Goal: Task Accomplishment & Management: Manage account settings

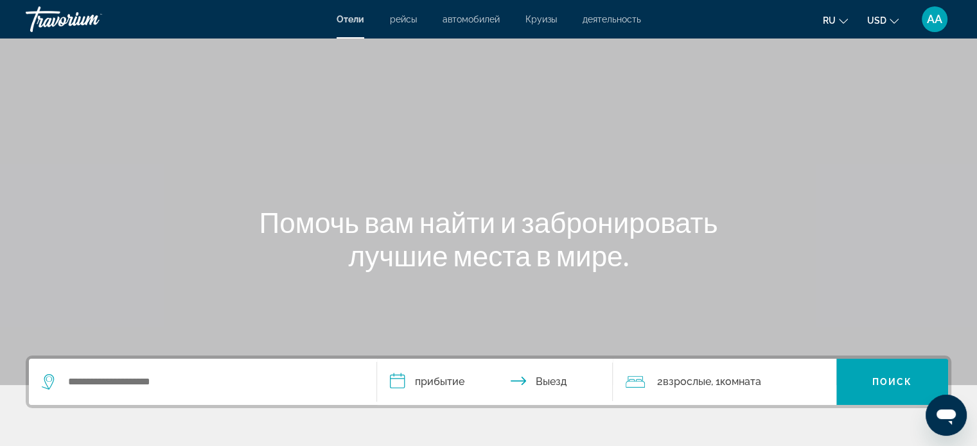
click at [840, 20] on icon "Change language" at bounding box center [843, 21] width 9 height 5
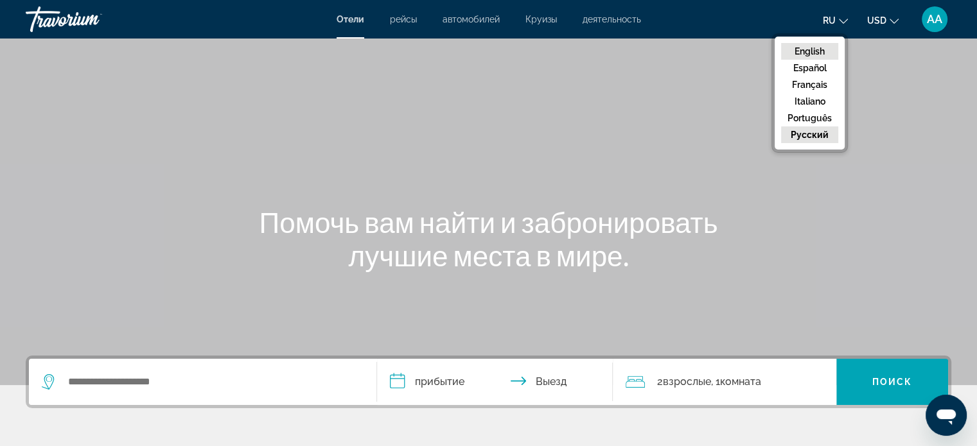
click at [822, 53] on button "English" at bounding box center [809, 51] width 57 height 17
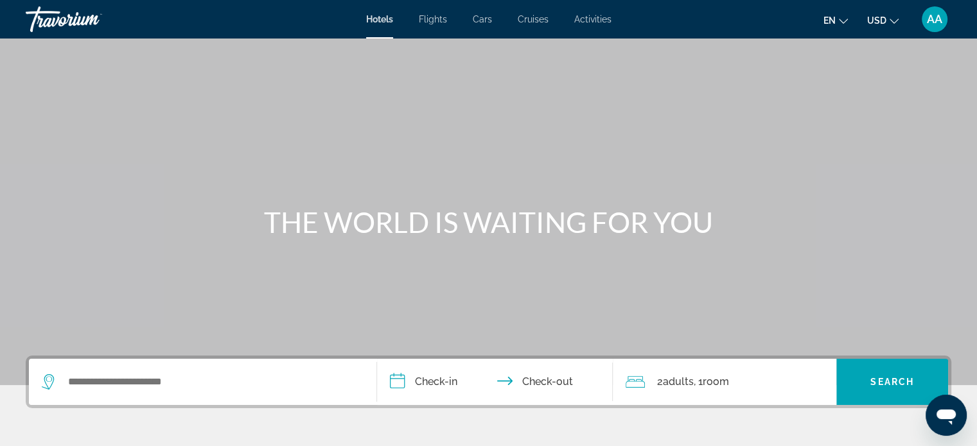
click at [932, 25] on span "AA" at bounding box center [934, 19] width 15 height 13
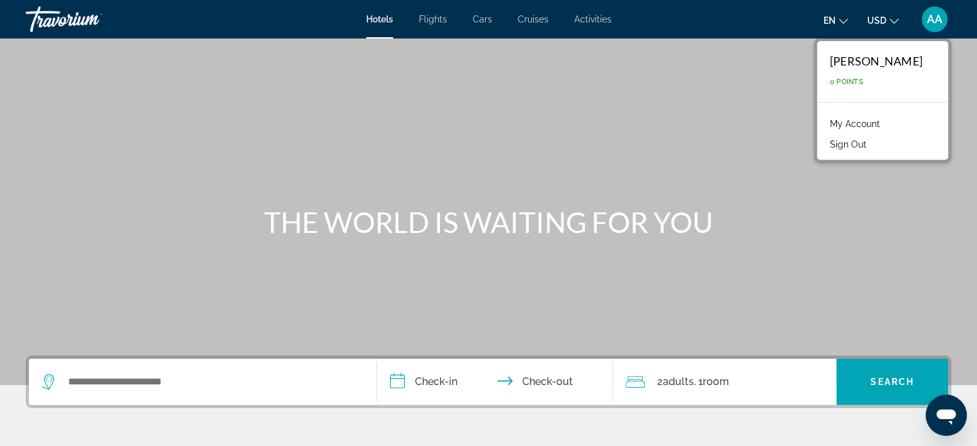
click at [855, 112] on li "My Account" at bounding box center [882, 122] width 118 height 21
click at [856, 125] on link "My Account" at bounding box center [854, 124] width 63 height 17
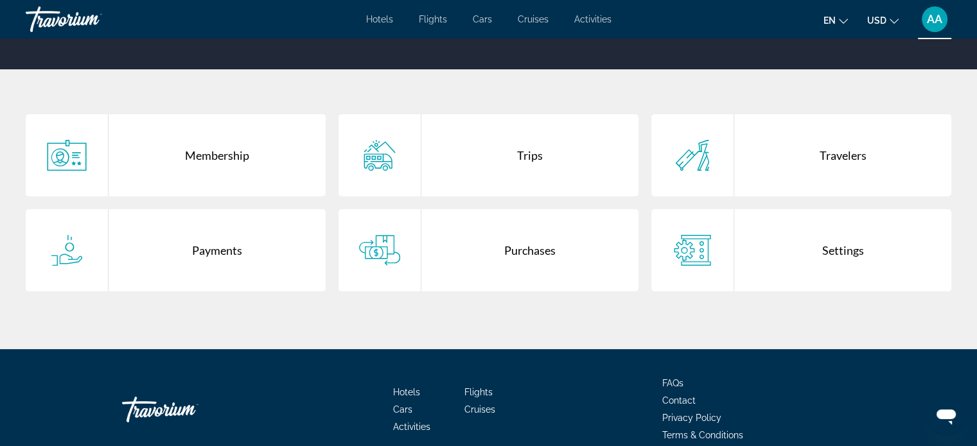
scroll to position [218, 0]
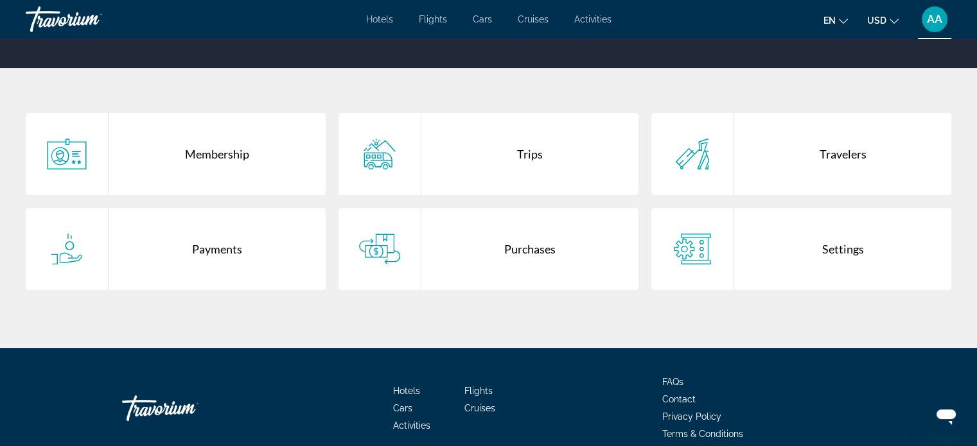
click at [485, 248] on div "Purchases" at bounding box center [529, 249] width 217 height 82
